Goal: Find specific page/section: Find specific page/section

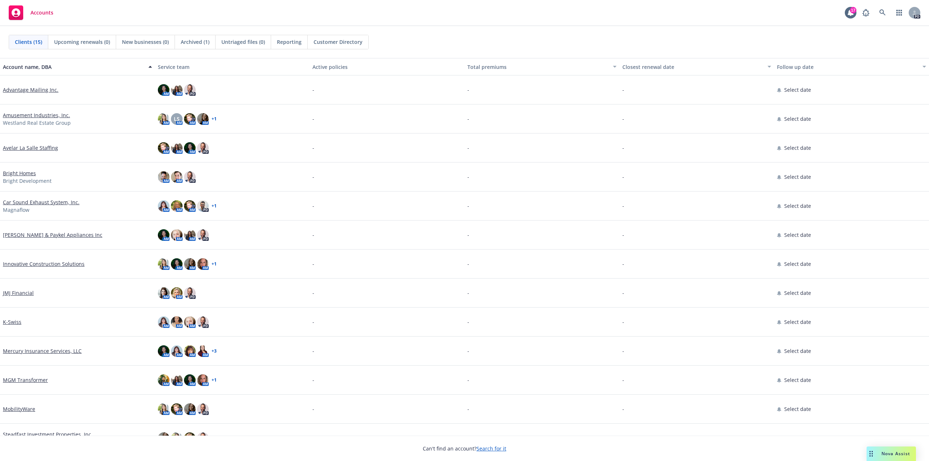
click at [20, 385] on div "MGM Transformer" at bounding box center [77, 380] width 155 height 29
click at [19, 379] on link "MGM Transformer" at bounding box center [25, 380] width 45 height 8
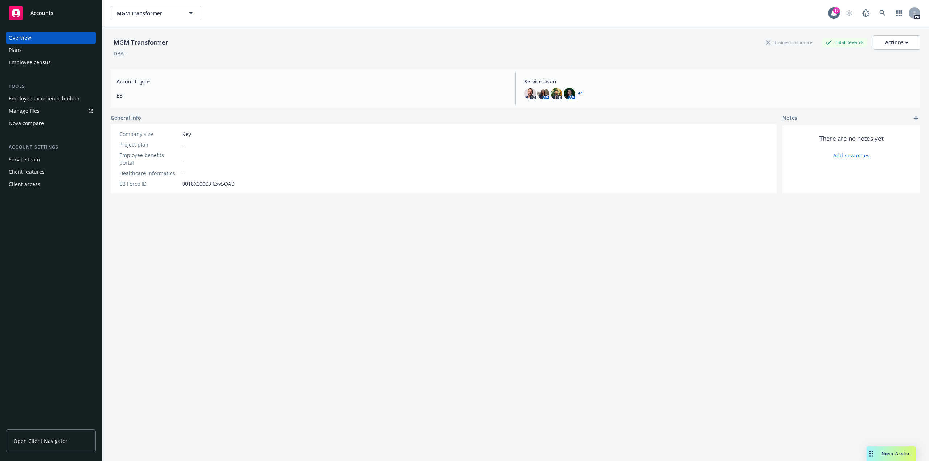
click at [19, 50] on div "Plans" at bounding box center [15, 50] width 13 height 12
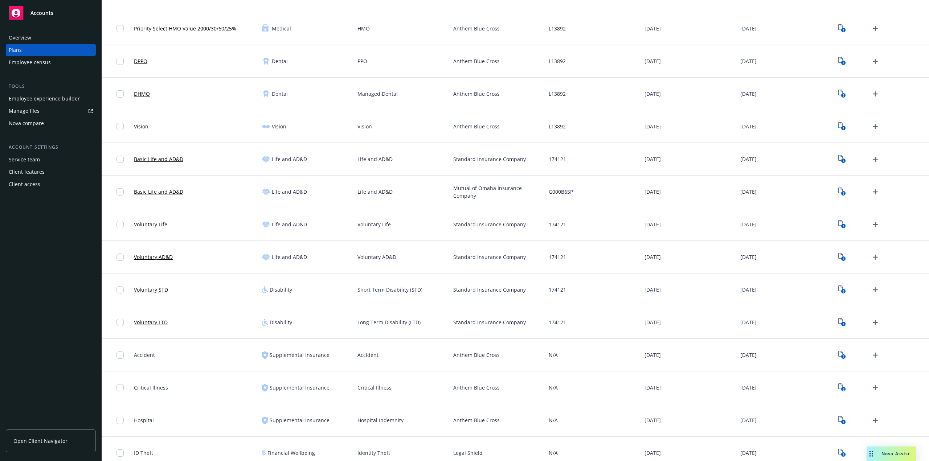
scroll to position [165, 0]
